Goal: Information Seeking & Learning: Learn about a topic

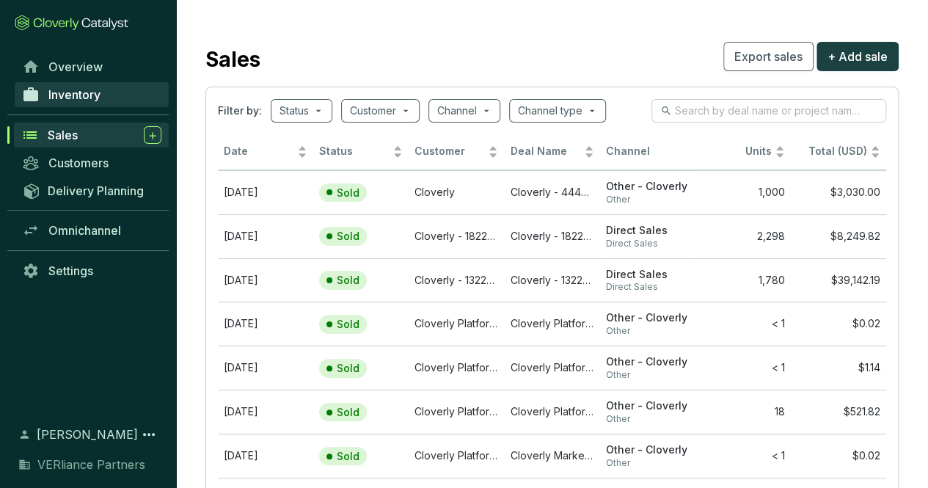
click at [82, 102] on link "Inventory" at bounding box center [92, 94] width 154 height 25
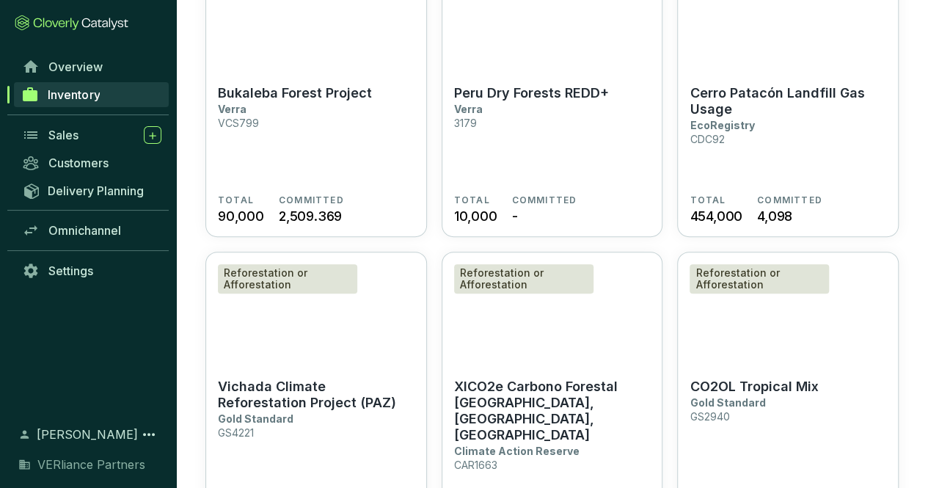
scroll to position [39, 0]
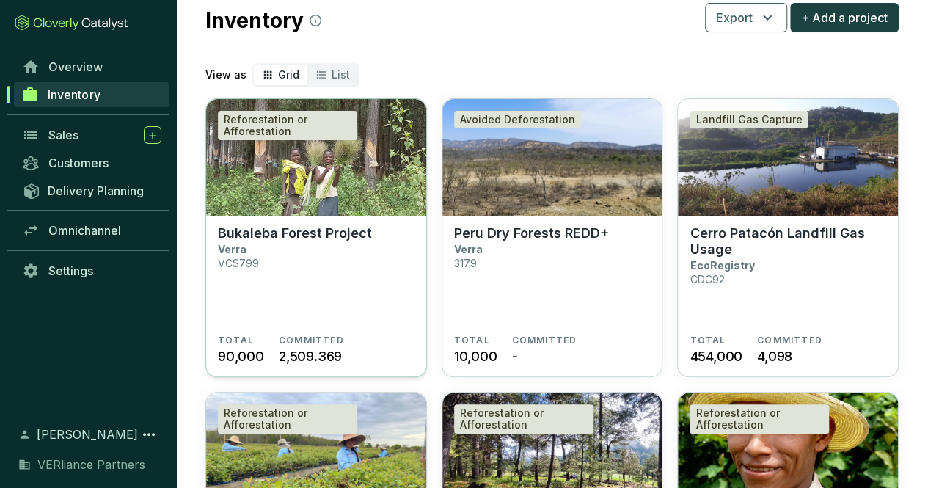
click at [343, 276] on section "Bukaleba Forest Project Verra VCS799" at bounding box center [316, 279] width 197 height 109
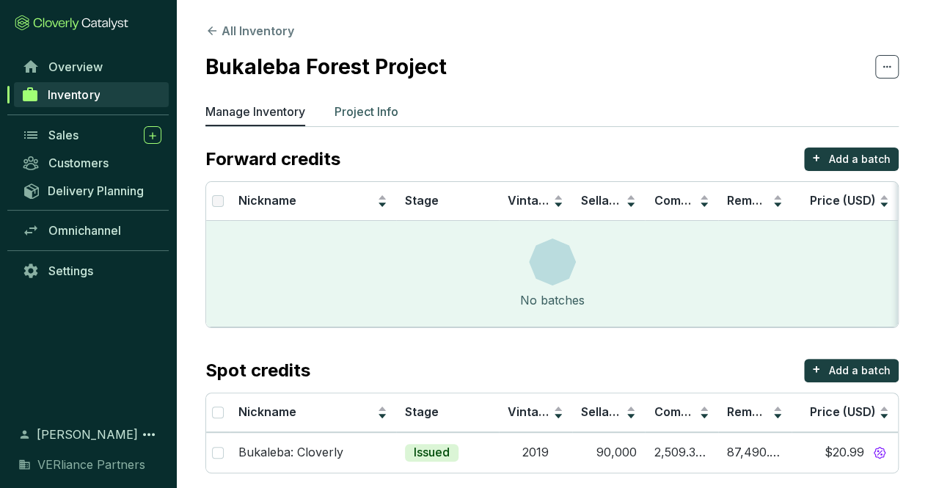
click at [365, 113] on p "Project Info" at bounding box center [367, 112] width 64 height 18
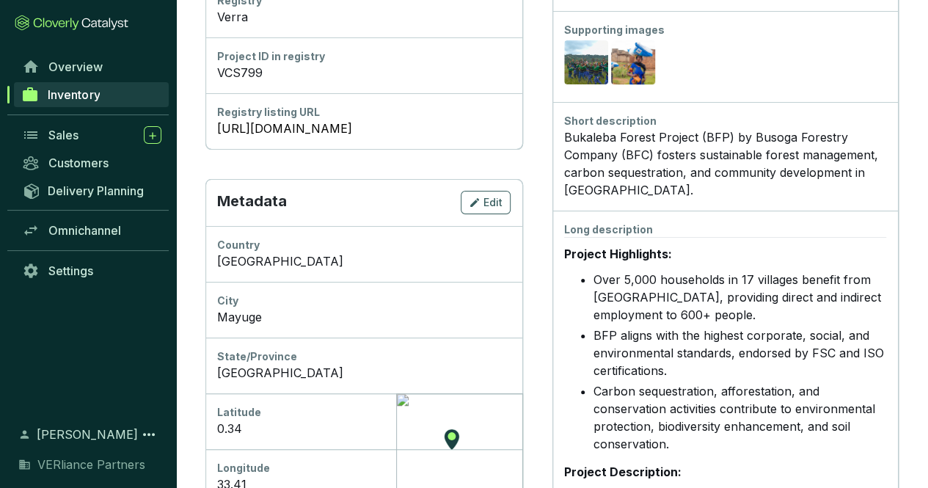
scroll to position [367, 0]
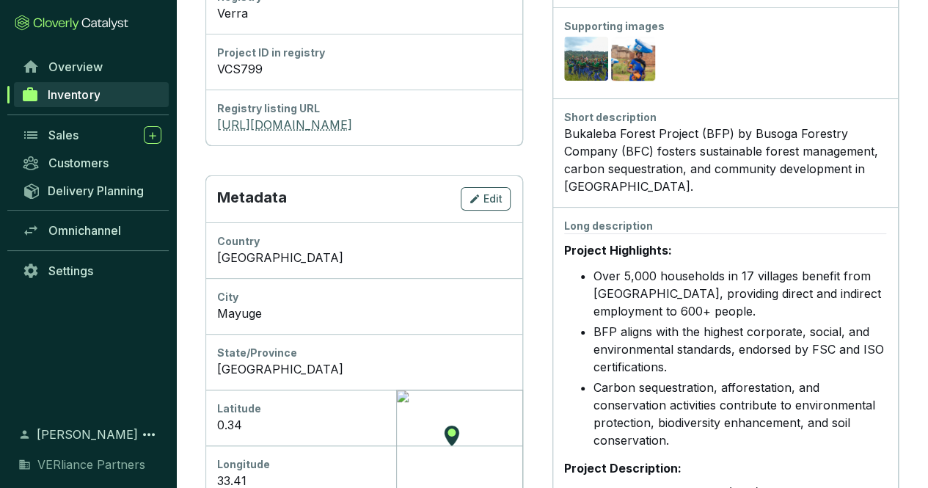
click at [405, 118] on link "https://registry.verra.org/app/projectDetail/VCS/799" at bounding box center [364, 125] width 294 height 18
drag, startPoint x: 751, startPoint y: 132, endPoint x: 616, endPoint y: 152, distance: 136.5
click at [616, 152] on div "Bukaleba Forest Project (BFP) by Busoga Forestry Company (BFC) fosters sustaina…" at bounding box center [725, 160] width 323 height 70
copy div "Busoga Forestry Company"
click at [698, 175] on div "Bukaleba Forest Project (BFP) by Busoga Forestry Company (BFC) fosters sustaina…" at bounding box center [725, 160] width 323 height 70
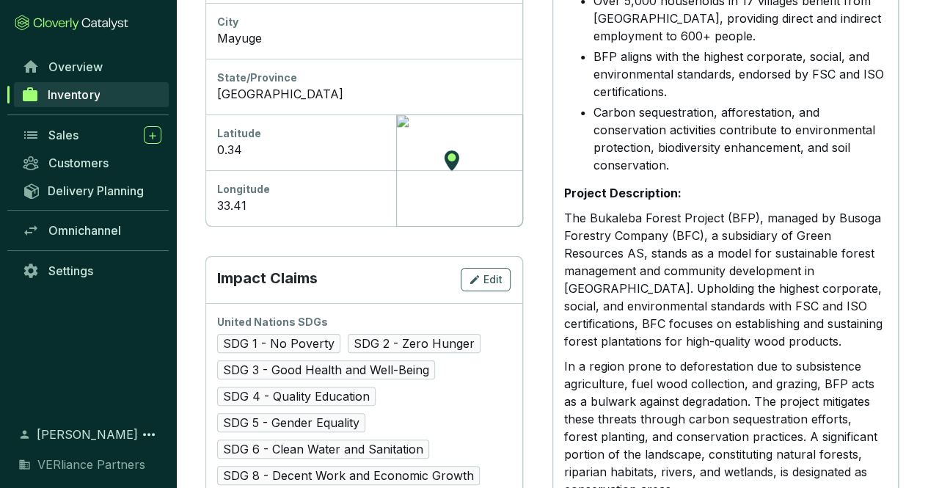
scroll to position [734, 0]
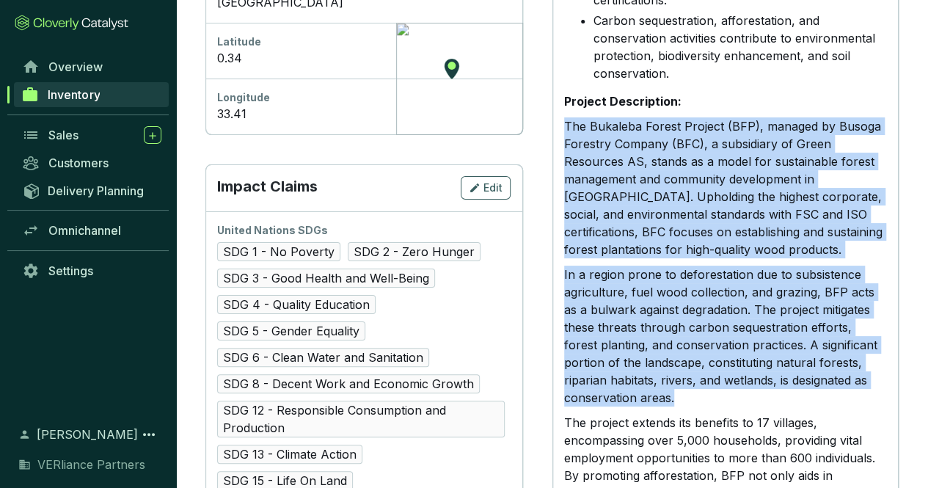
drag, startPoint x: 567, startPoint y: 126, endPoint x: 727, endPoint y: 393, distance: 311.8
click at [727, 393] on div "Project Highlights: Over 5,000 households in 17 villages benefit from BFP, prov…" at bounding box center [725, 341] width 323 height 950
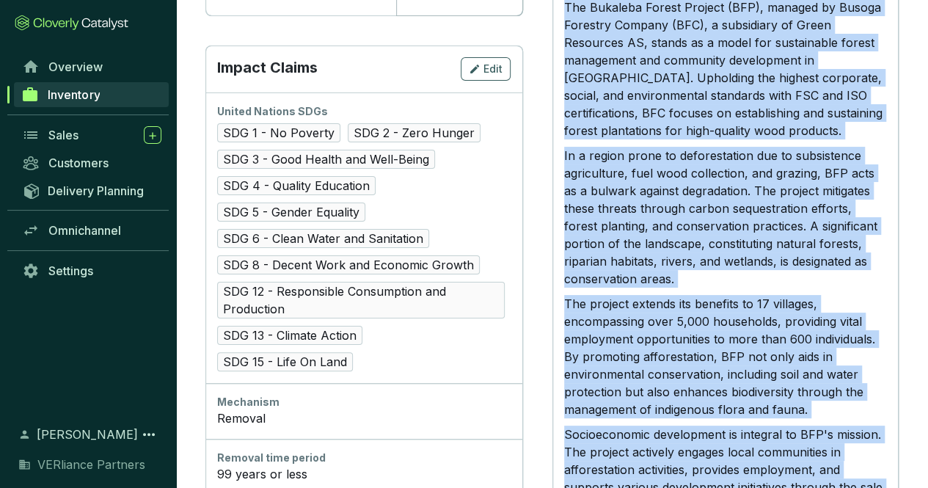
scroll to position [700, 0]
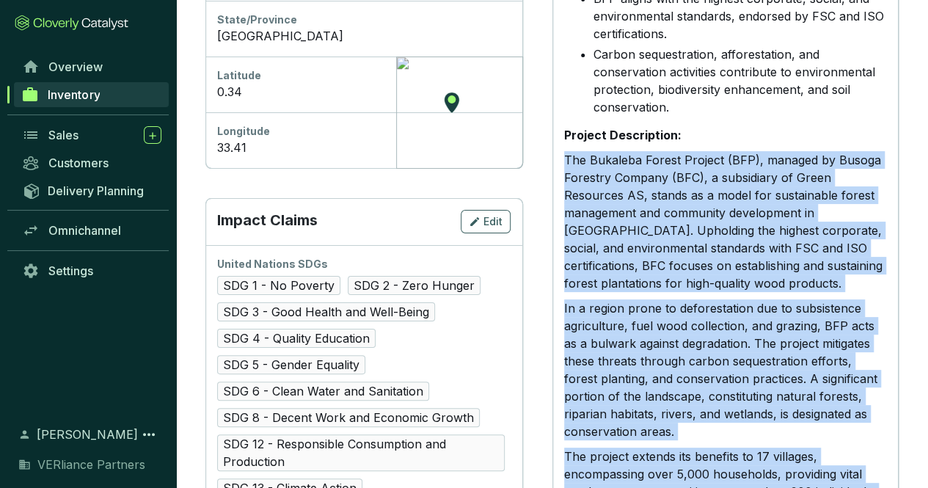
drag, startPoint x: 641, startPoint y: 440, endPoint x: 564, endPoint y: 157, distance: 293.1
click at [564, 157] on div "Project Highlights: Over 5,000 households in 17 villages benefit from BFP, prov…" at bounding box center [725, 375] width 323 height 950
copy div "The Bukaleba Forest Project (BFP), managed by Busoga Forestry Company (BFC), a …"
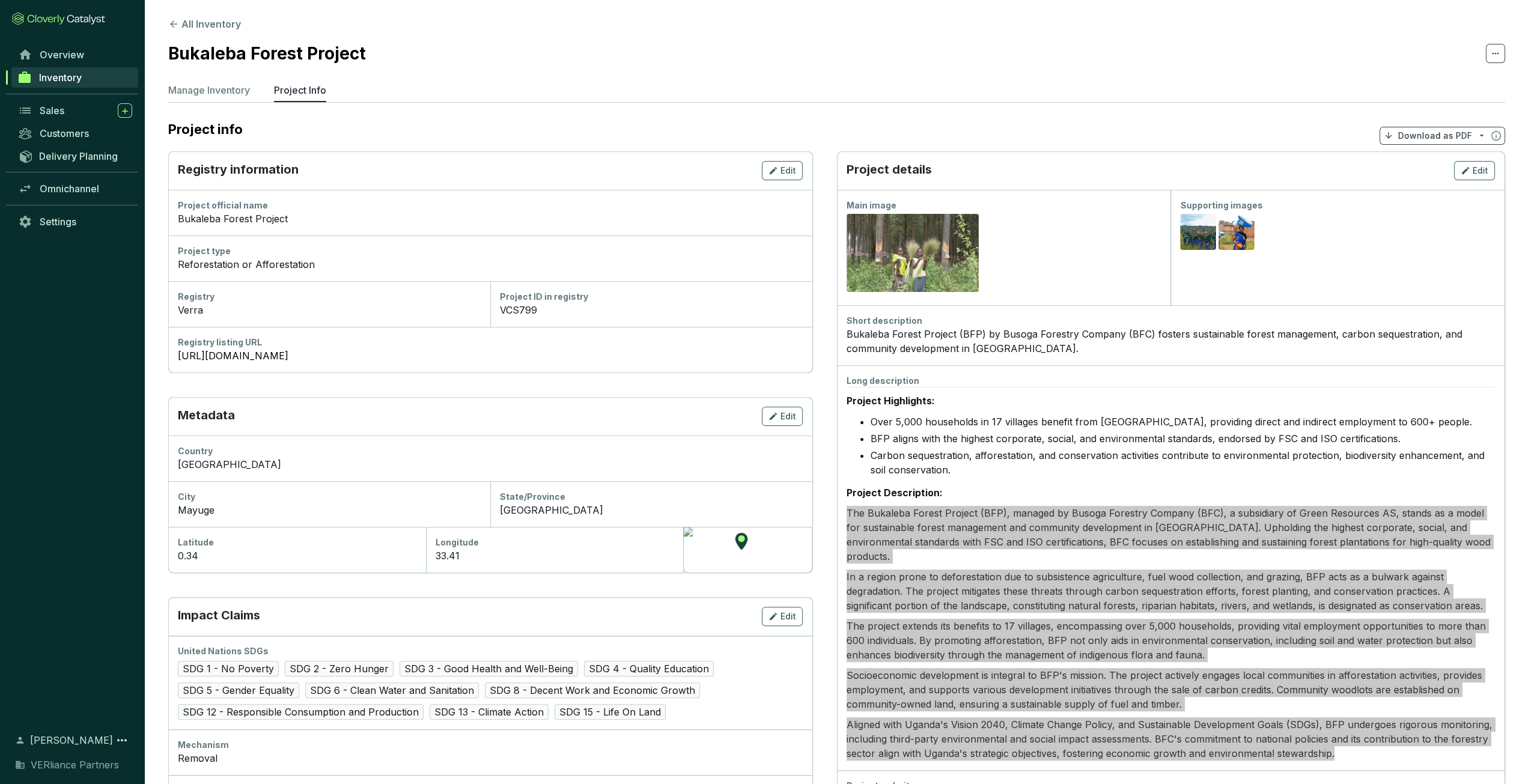
scroll to position [0, 0]
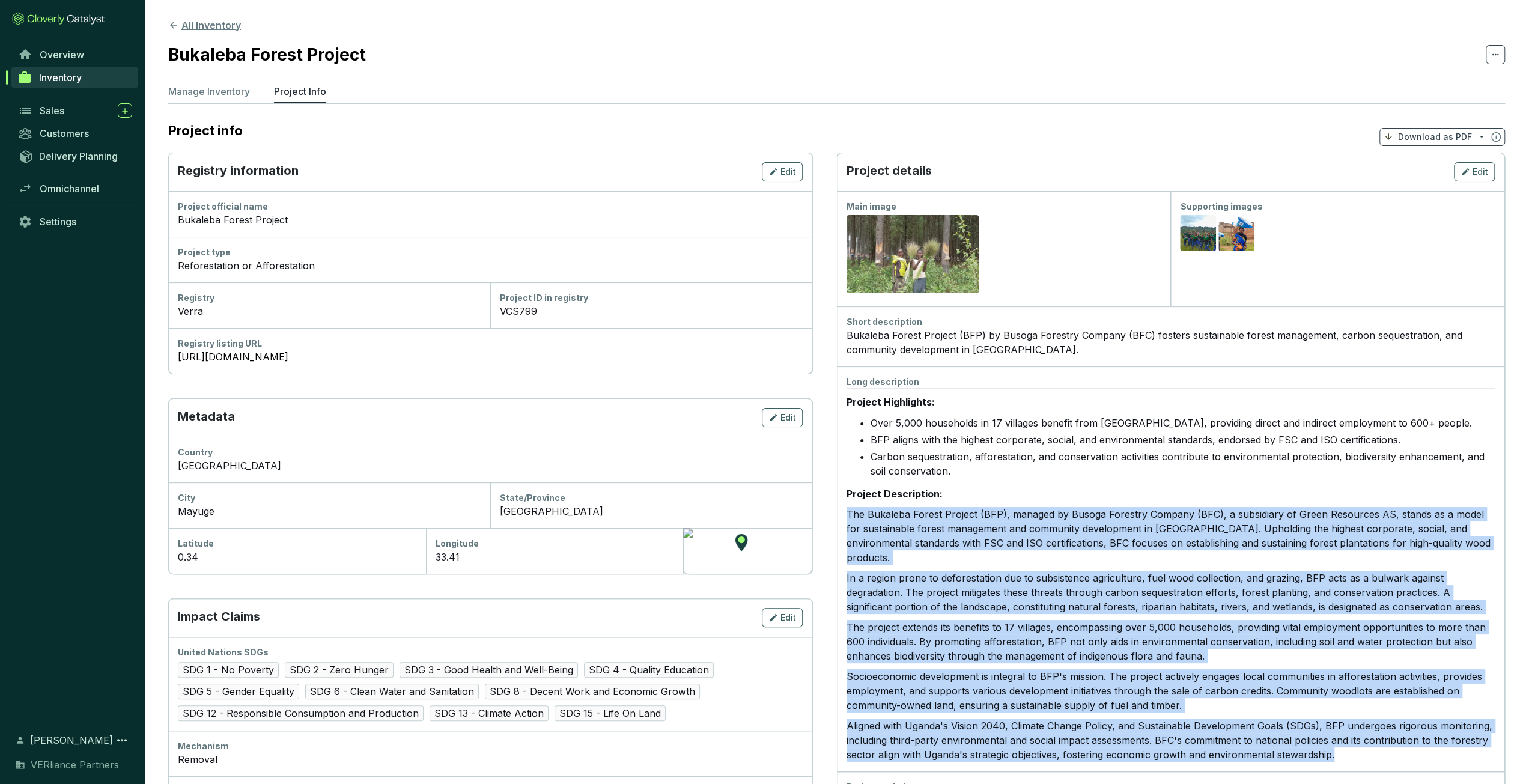
click at [210, 32] on button "All Inventory" at bounding box center [204, 25] width 73 height 15
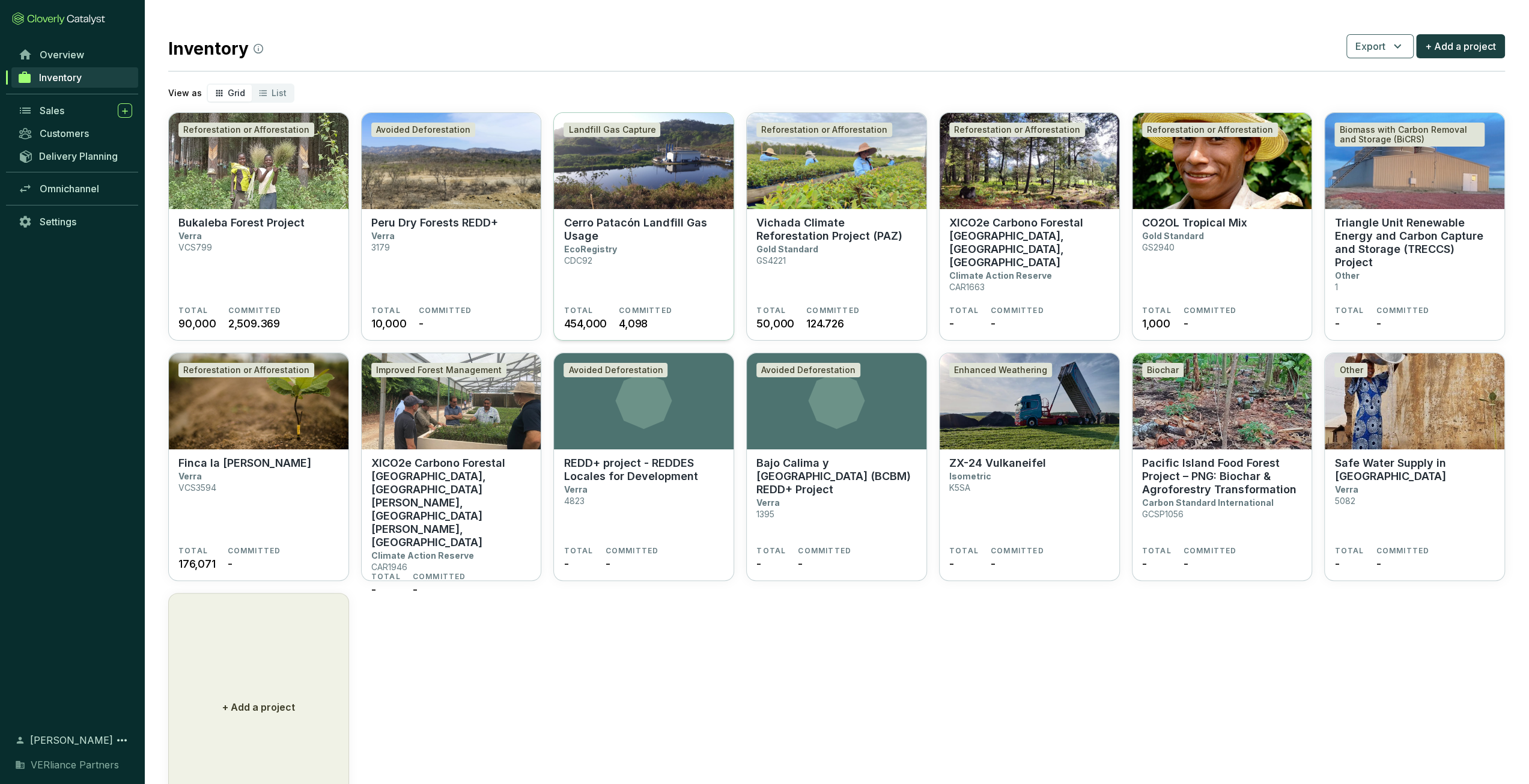
click at [657, 247] on section "Cerro Patacón Landfill Gas Usage EcoRegistry CDC92" at bounding box center [643, 260] width 160 height 89
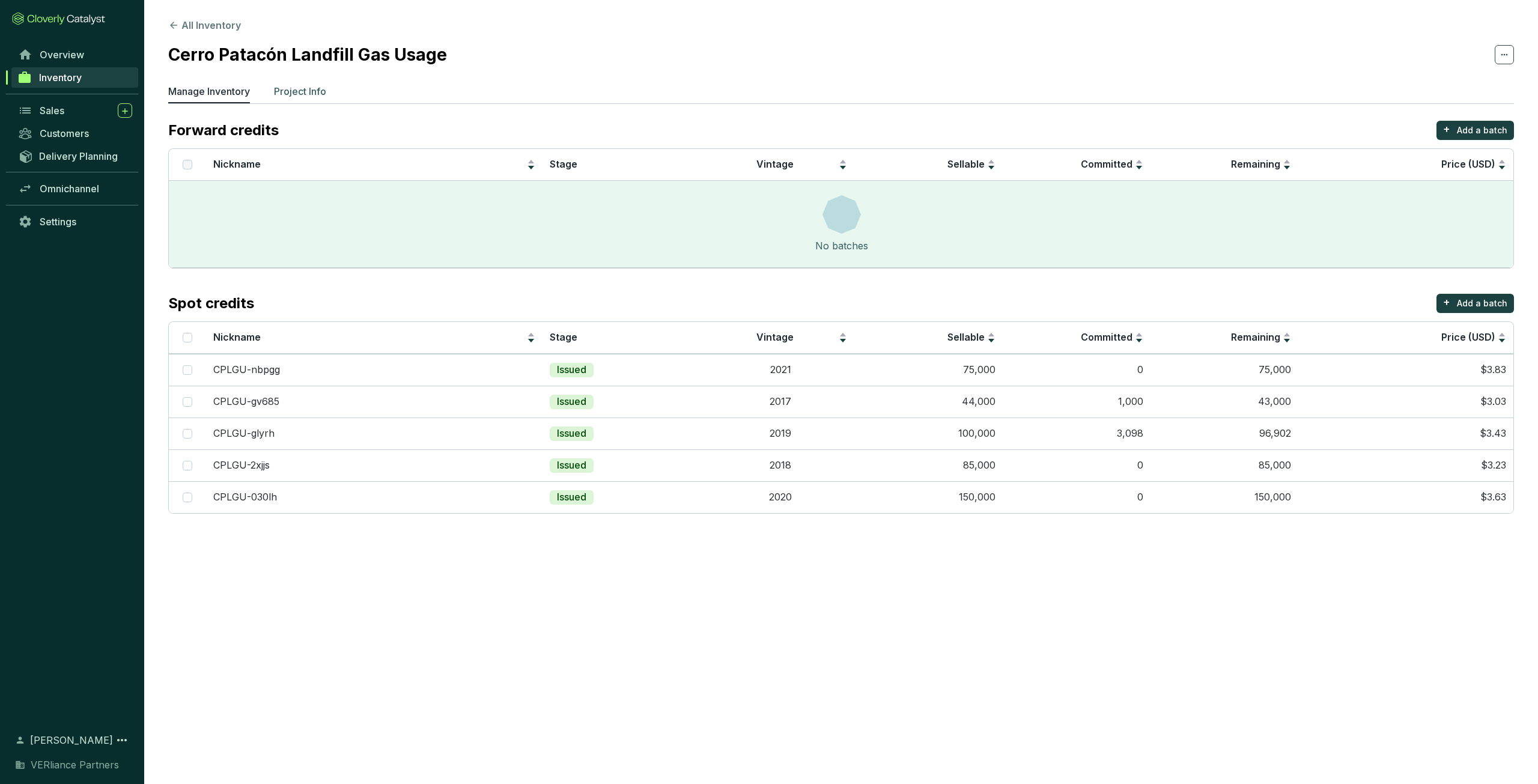
click at [311, 92] on p "Project Info" at bounding box center [300, 92] width 52 height 15
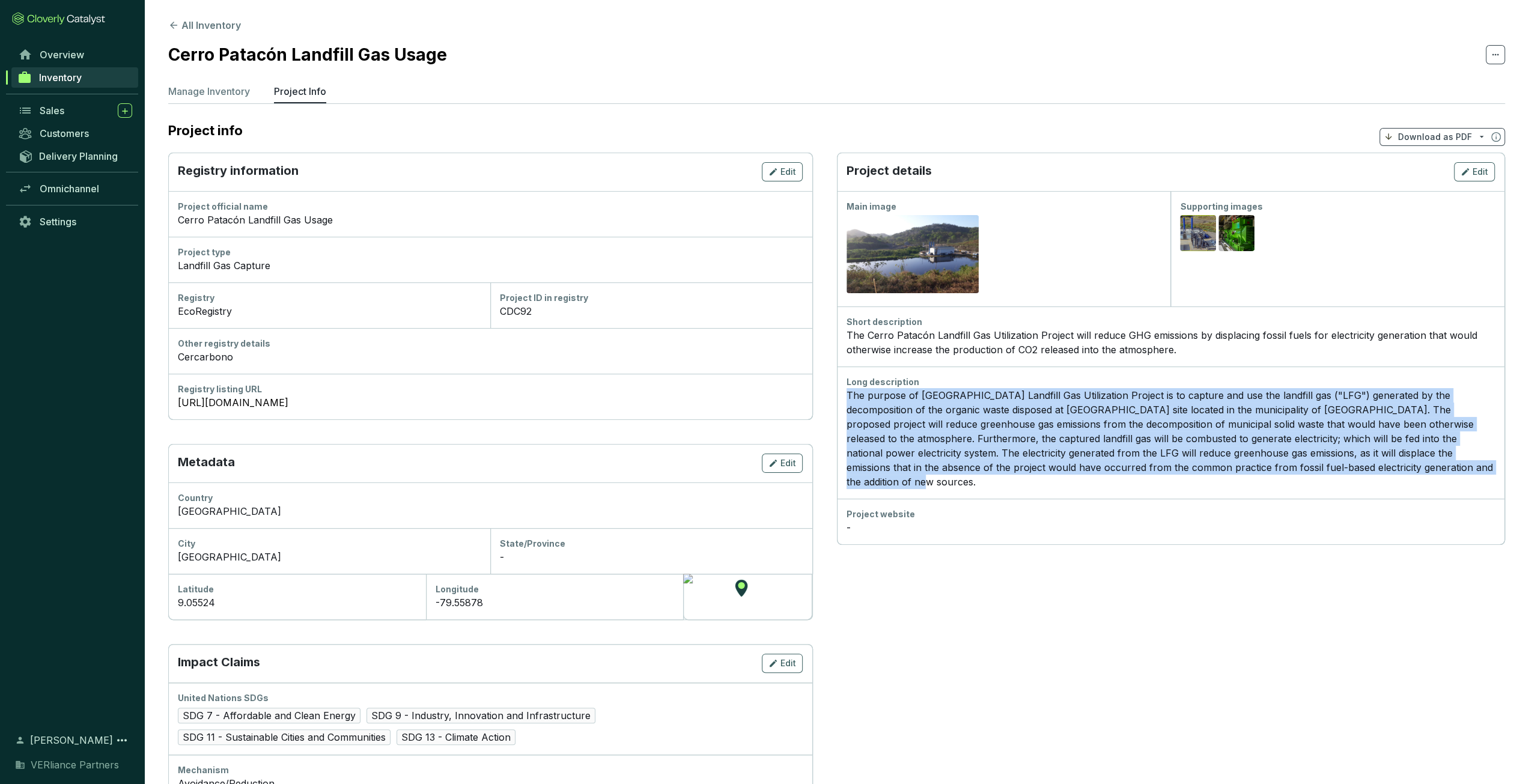
drag, startPoint x: 1374, startPoint y: 466, endPoint x: 832, endPoint y: 394, distance: 546.8
click at [832, 394] on section "Registry information Edit Project official name Cerro Patacón Landfill Gas Usag…" at bounding box center [836, 524] width 1337 height 744
copy p "The purpose of Cerro Patacón Landfill Gas Utilization Project is to capture and…"
click at [90, 74] on link "Inventory" at bounding box center [74, 77] width 127 height 20
